Goal: Task Accomplishment & Management: Manage account settings

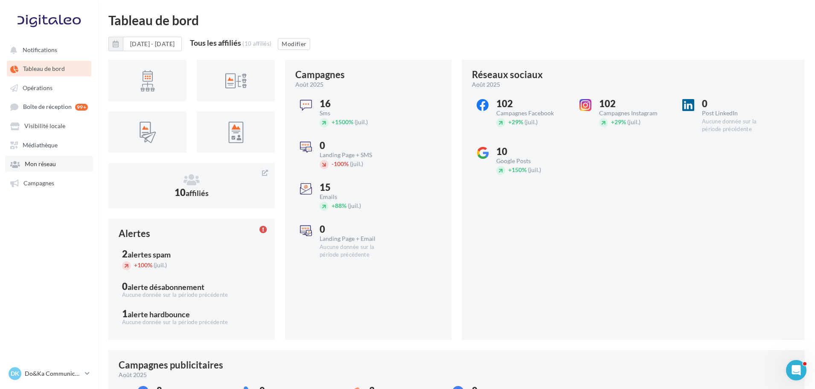
click at [53, 166] on span "Mon réseau" at bounding box center [40, 163] width 31 height 7
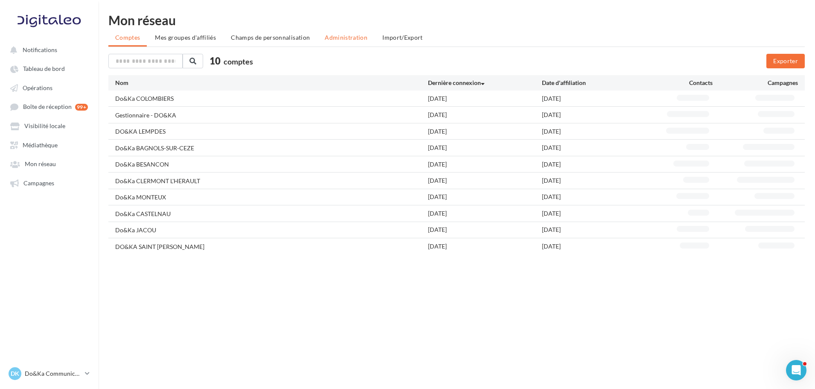
click at [328, 42] on li "Administration" at bounding box center [346, 37] width 56 height 15
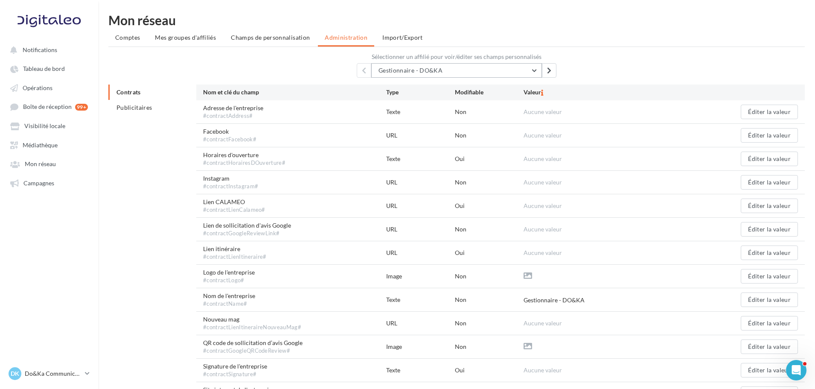
click at [404, 63] on button "Gestionnaire - DO&KA" at bounding box center [456, 70] width 171 height 15
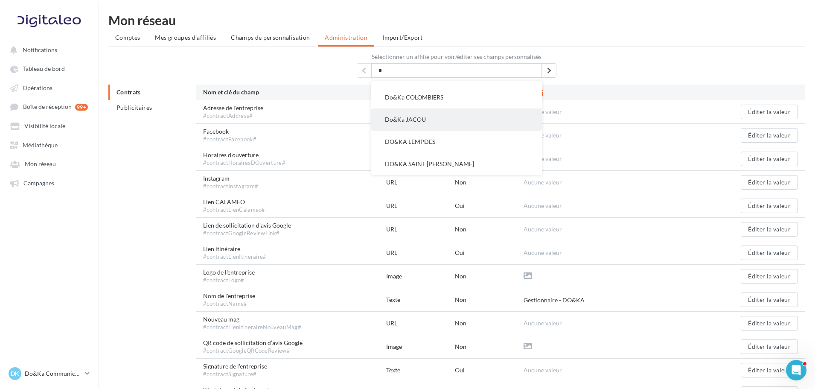
click at [421, 125] on button "Do&Ka JACOU" at bounding box center [456, 119] width 171 height 22
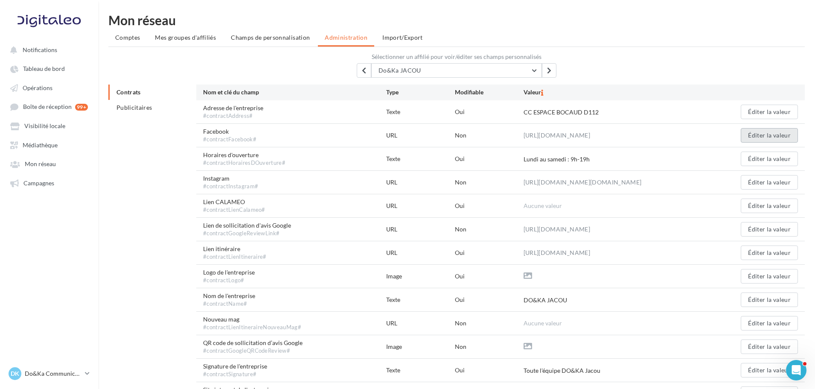
click at [745, 136] on button "Éditer la valeur" at bounding box center [769, 135] width 57 height 15
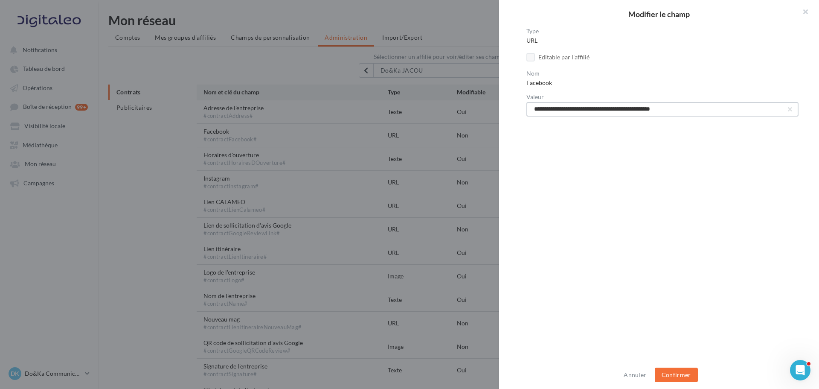
click at [706, 112] on input "**********" at bounding box center [663, 109] width 272 height 15
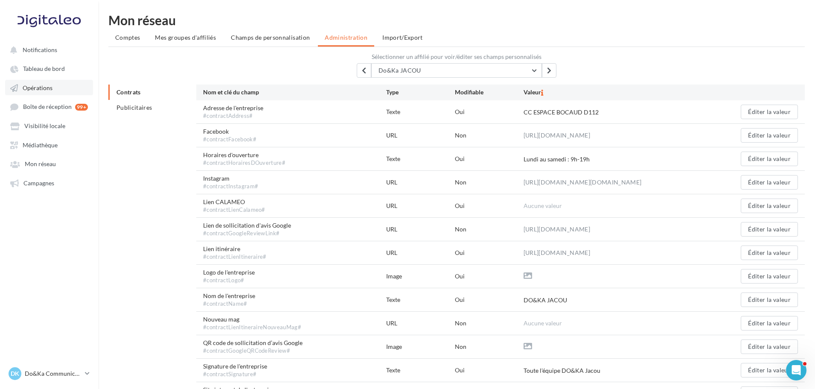
click at [53, 84] on link "Opérations" at bounding box center [49, 87] width 88 height 15
